Goal: Transaction & Acquisition: Purchase product/service

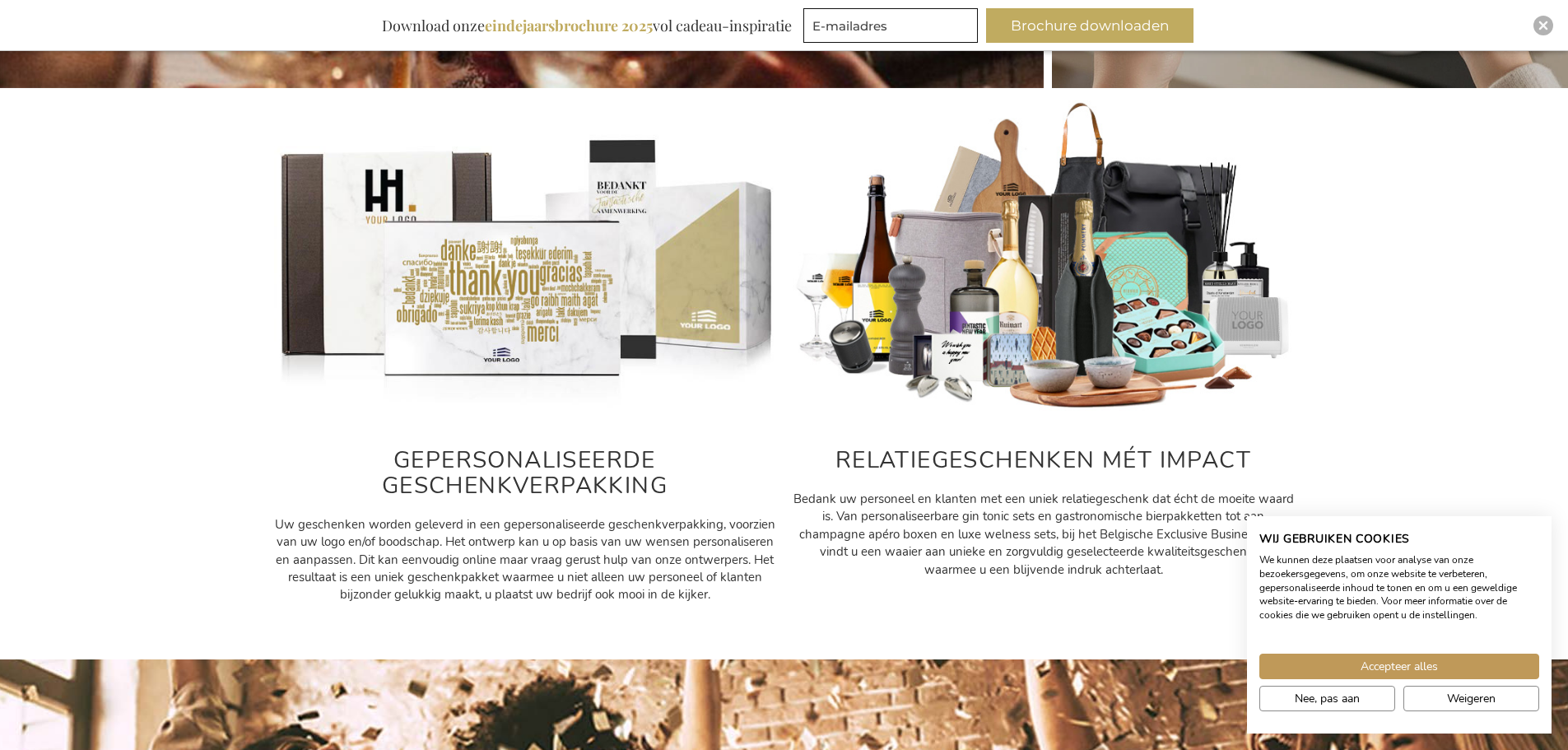
scroll to position [1122, 0]
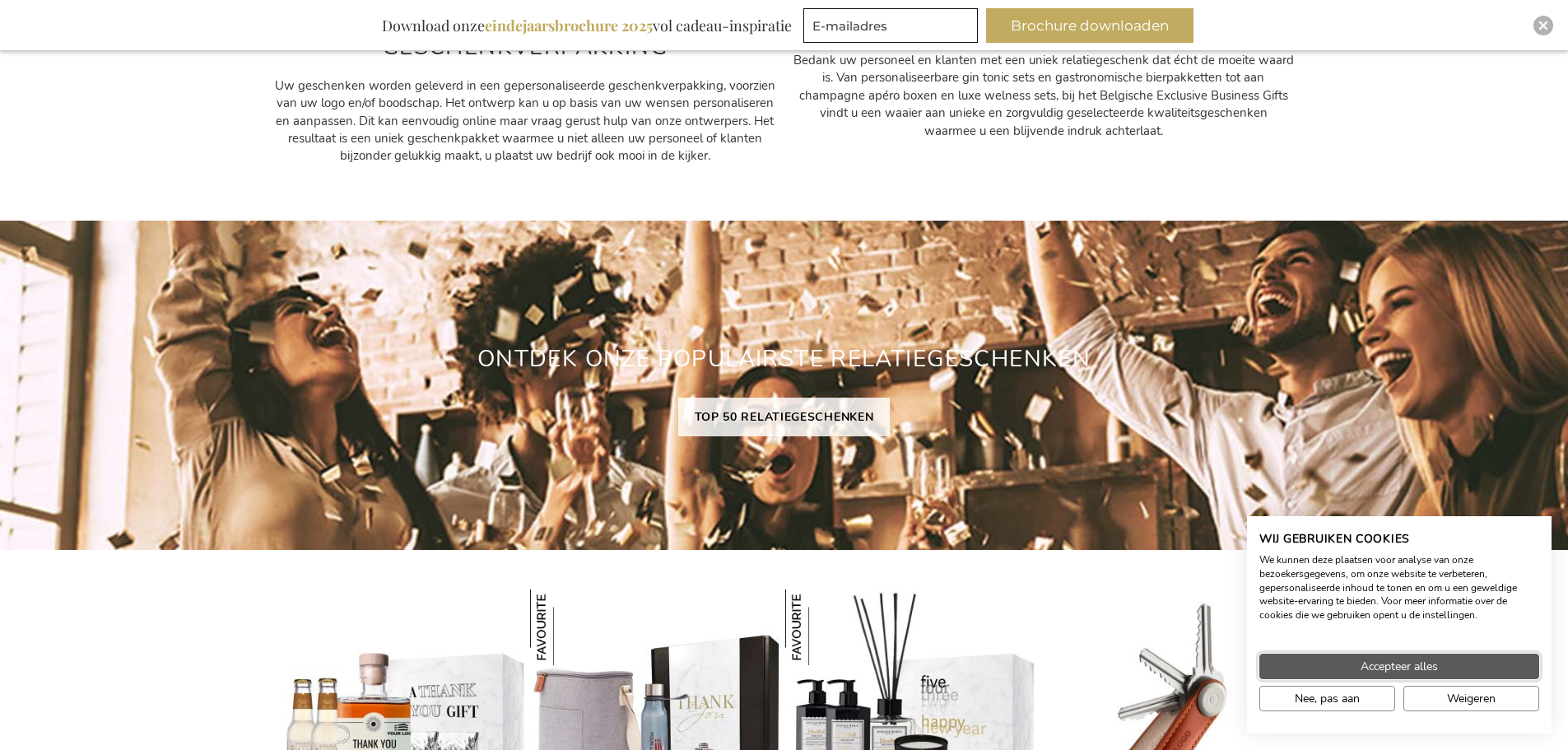
click at [1435, 672] on span "Accepteer alles" at bounding box center [1399, 667] width 77 height 18
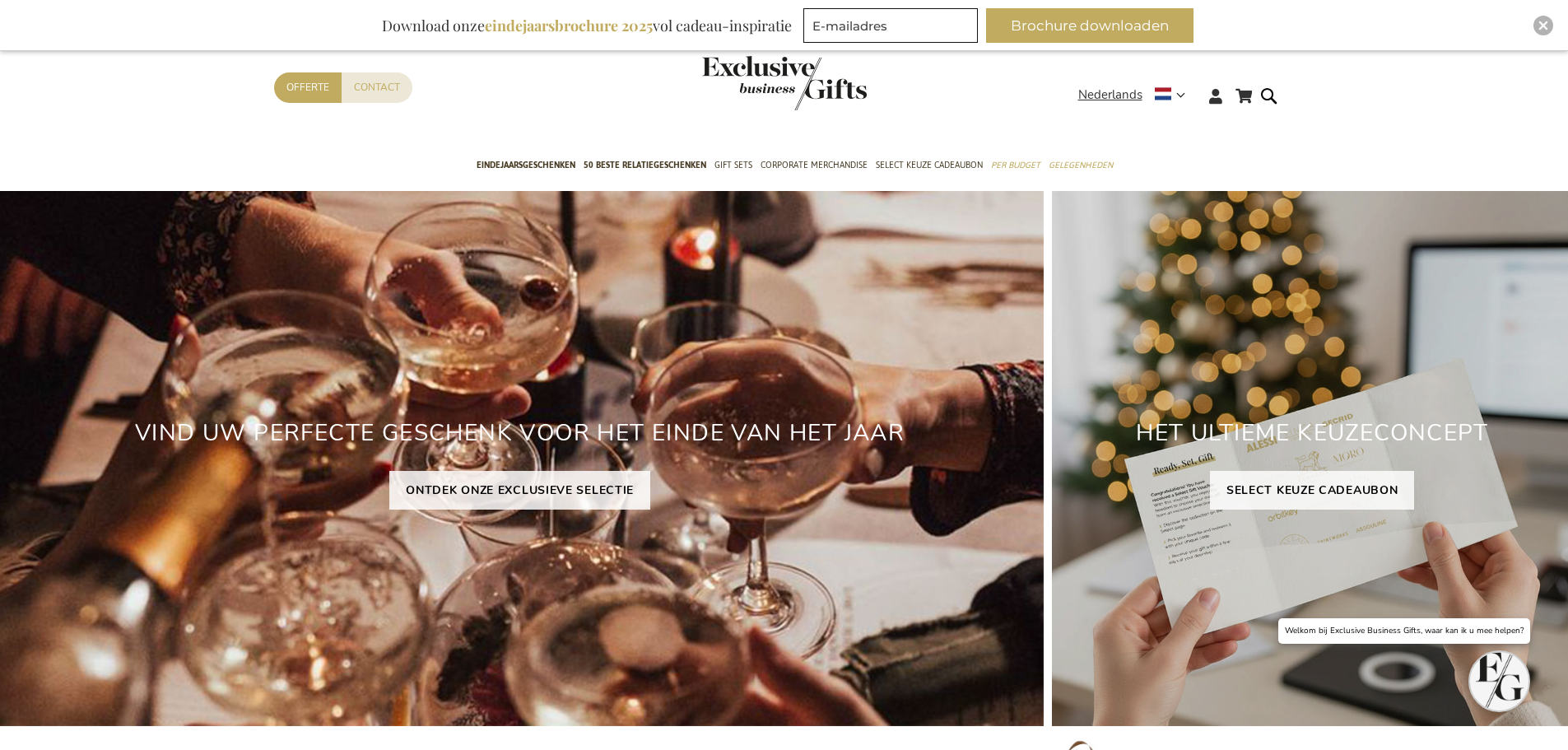
scroll to position [0, 0]
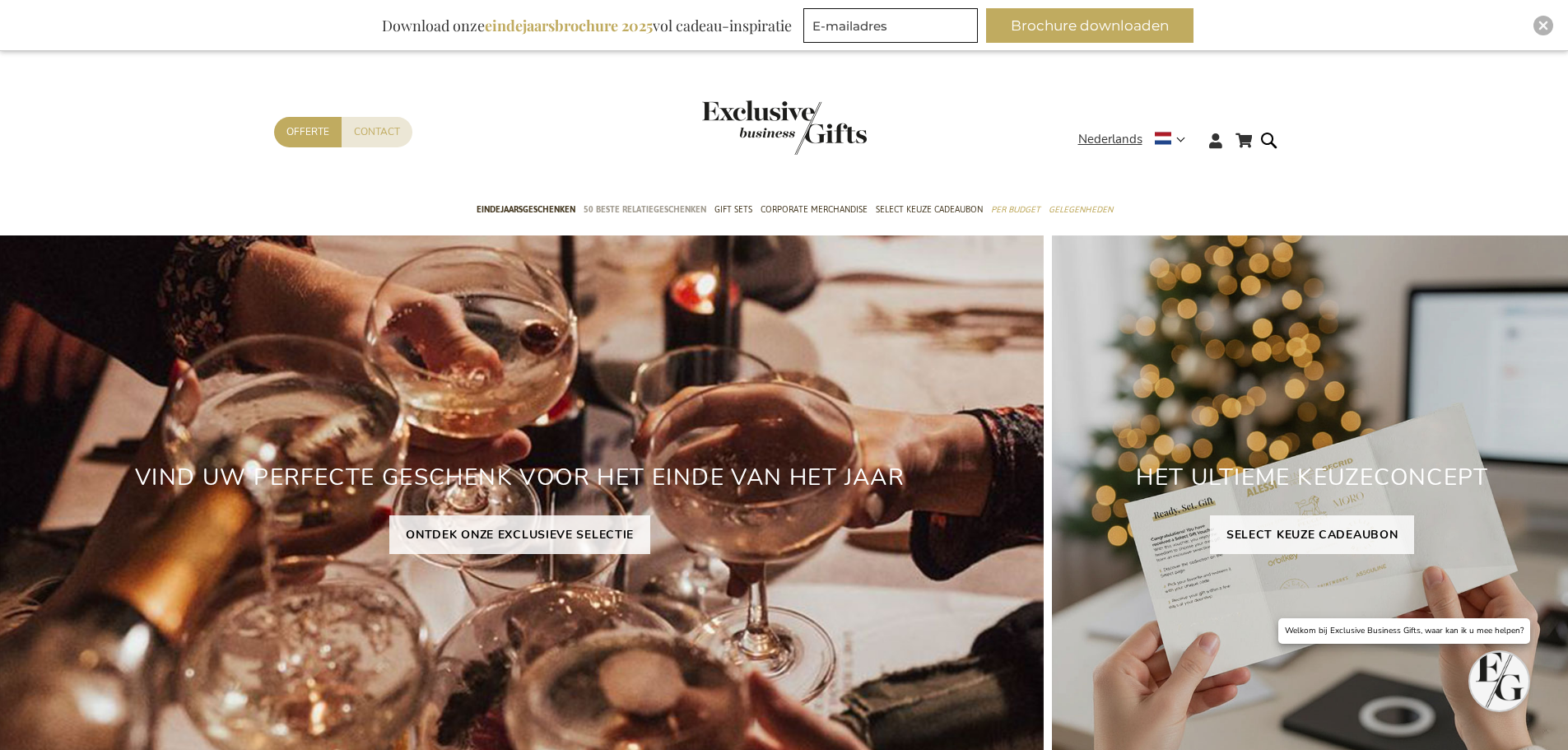
click at [635, 212] on span "50 beste relatiegeschenken" at bounding box center [646, 210] width 123 height 18
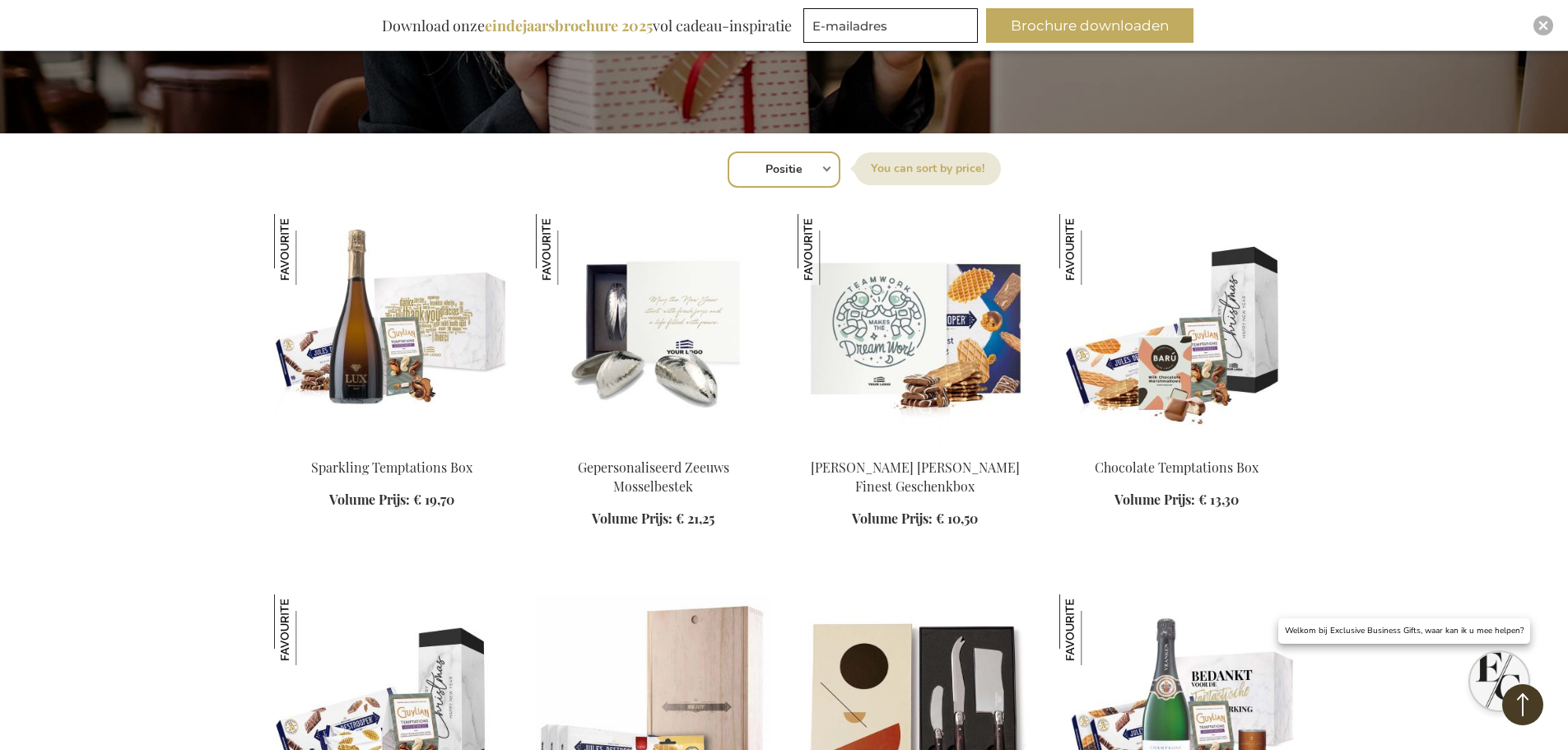
scroll to position [494, 0]
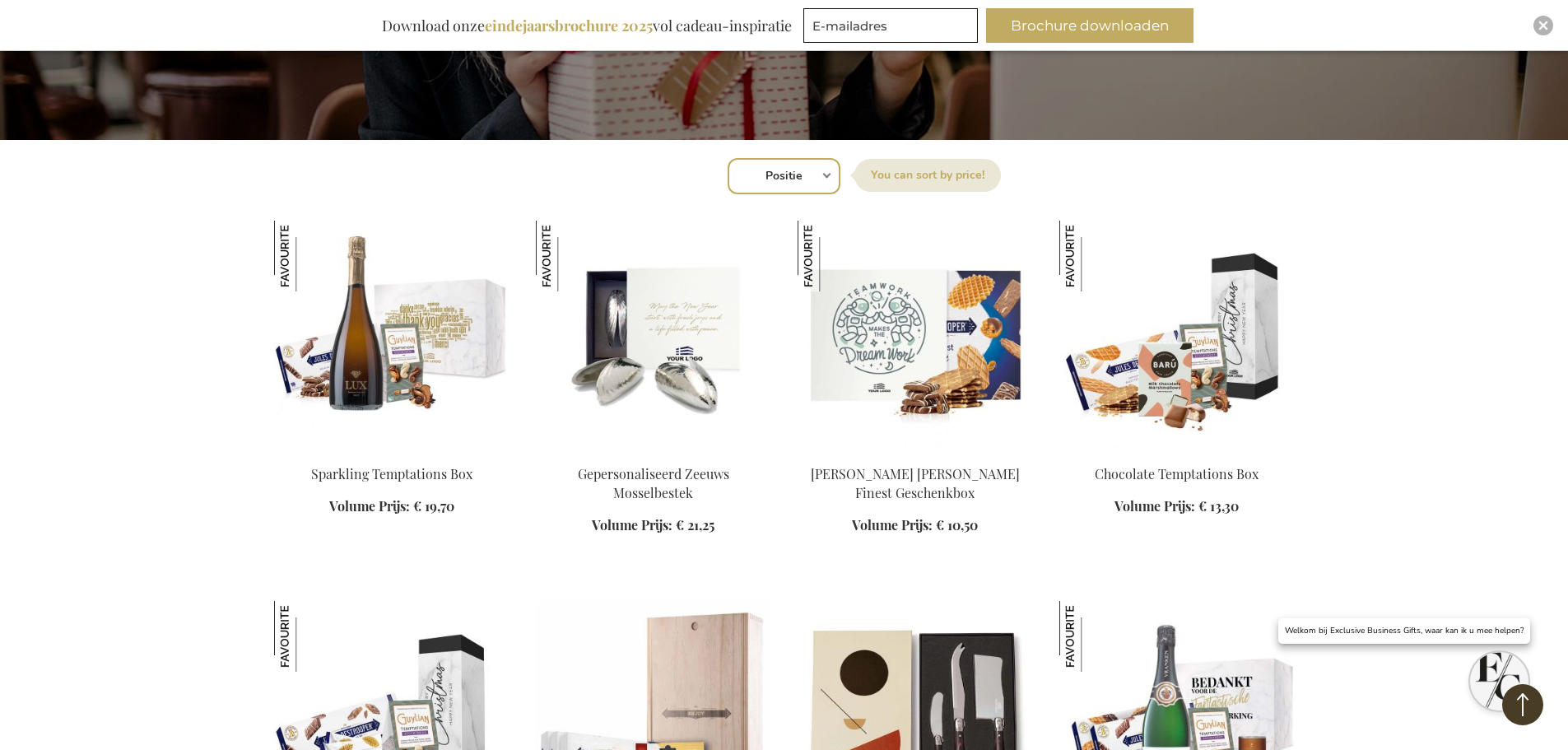
click at [791, 181] on select "Positie Best Sellers Meest bekeken Nieuw Biggest Saving Price: low to high Pric…" at bounding box center [784, 176] width 113 height 36
select select "price_desc"
click at [727, 158] on select "Positie Best Sellers Meest bekeken Nieuw Biggest Saving Price: low to high Pric…" at bounding box center [784, 176] width 113 height 36
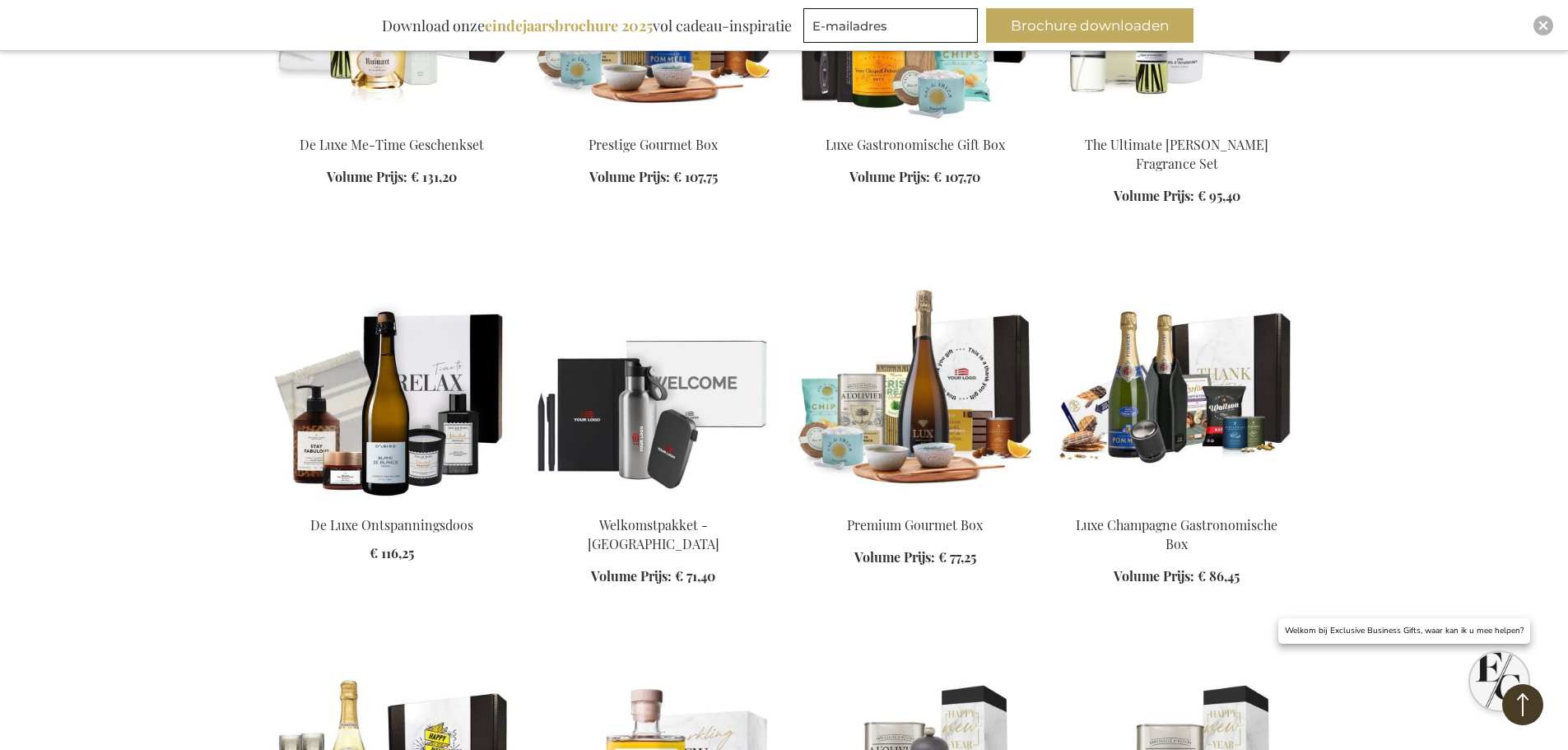
scroll to position [247, 0]
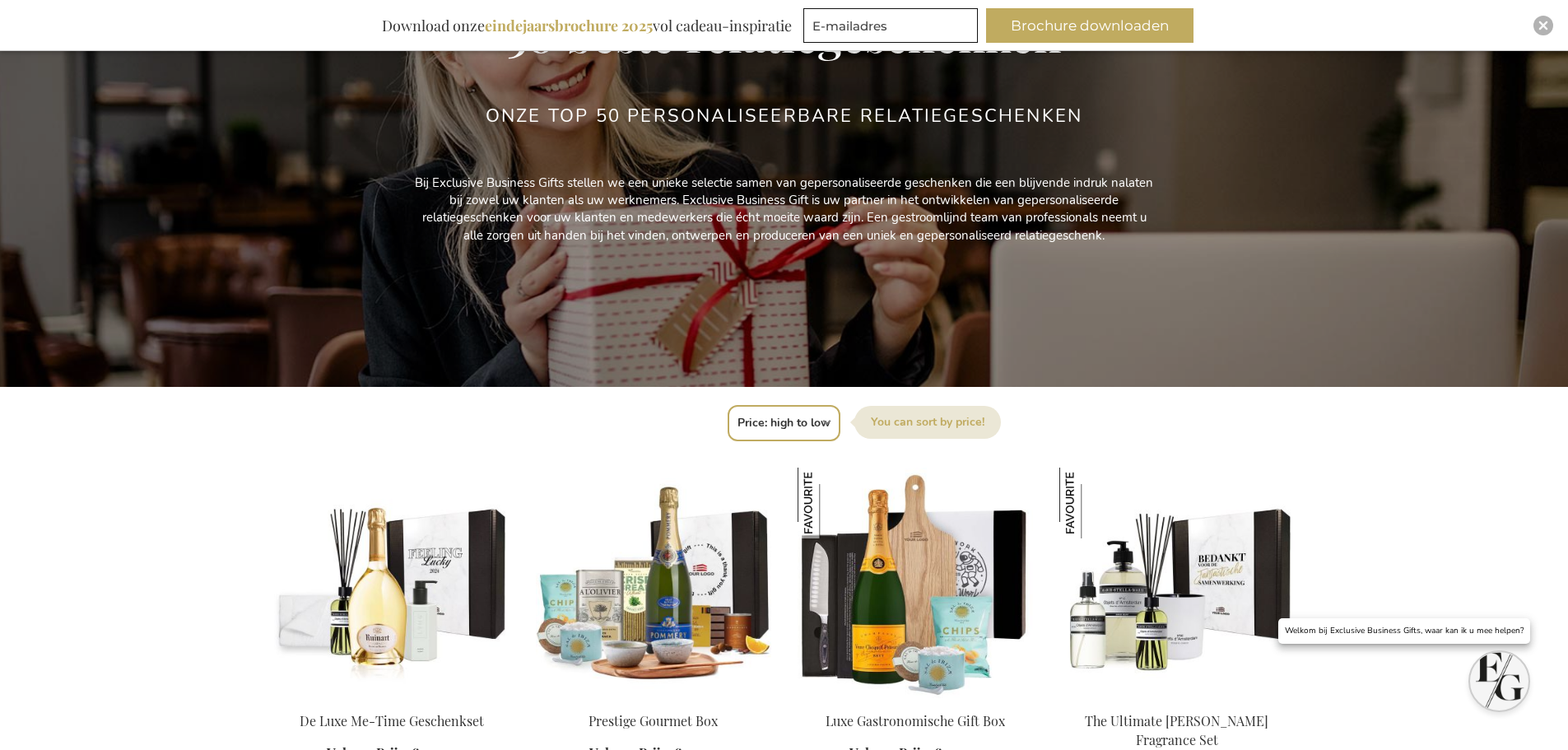
drag, startPoint x: 1336, startPoint y: 282, endPoint x: 1310, endPoint y: 246, distance: 44.4
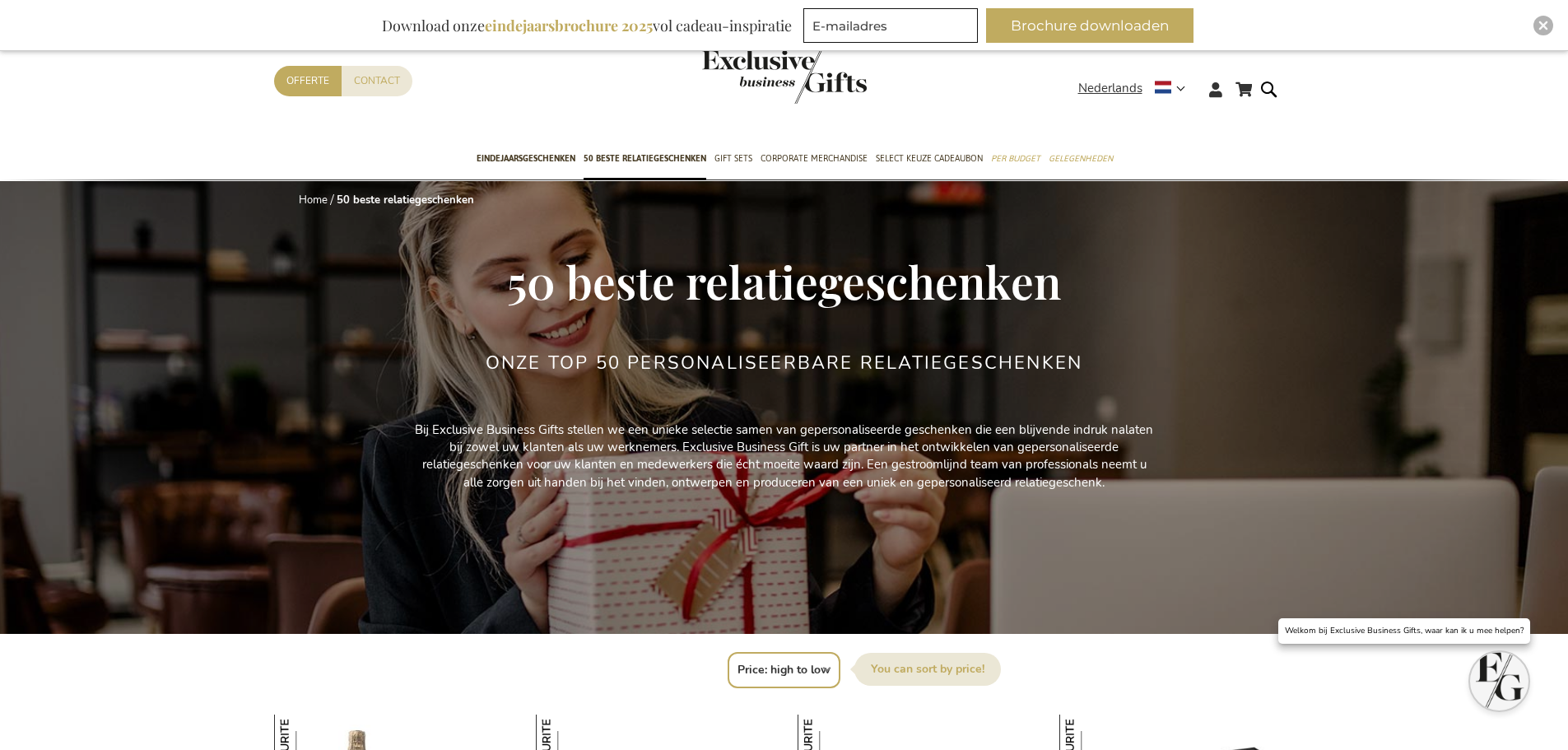
select select "price_desc"
